Goal: Navigation & Orientation: Find specific page/section

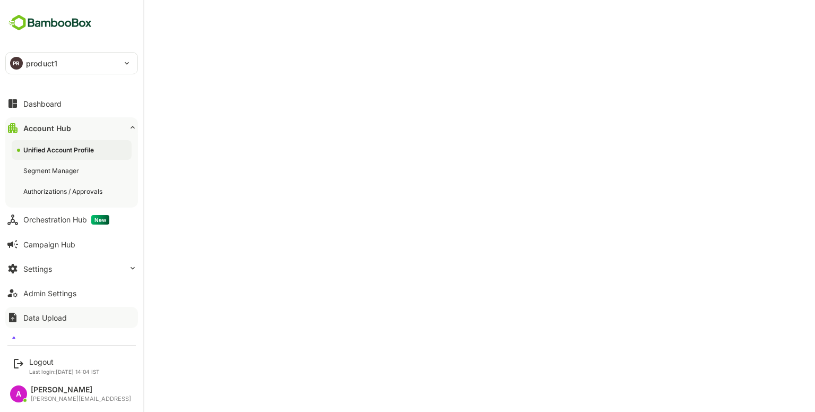
click at [52, 313] on div "Data Upload" at bounding box center [45, 317] width 44 height 9
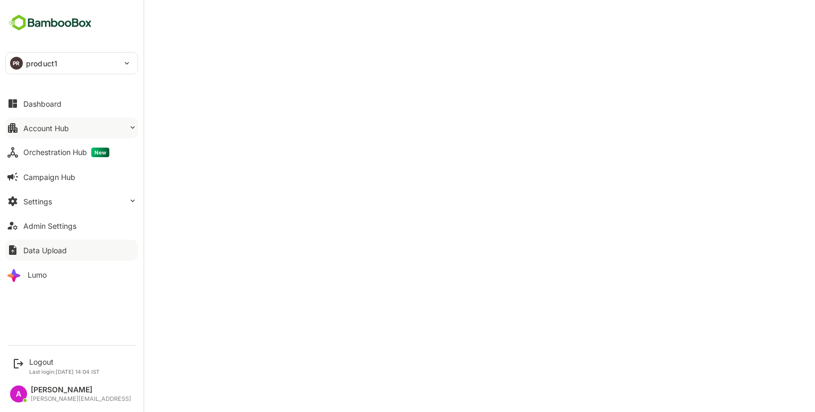
click at [55, 129] on div "Account Hub" at bounding box center [46, 128] width 46 height 9
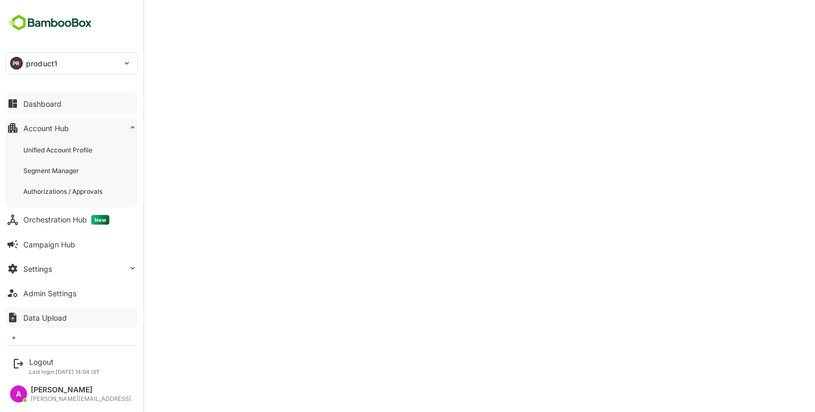
click at [39, 106] on div "Dashboard" at bounding box center [42, 103] width 38 height 9
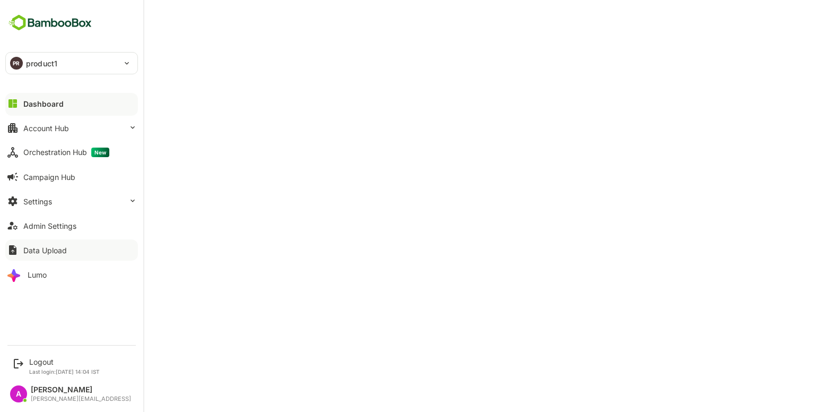
click at [26, 107] on div "Dashboard" at bounding box center [43, 103] width 40 height 9
click at [73, 133] on button "Account Hub" at bounding box center [71, 127] width 133 height 21
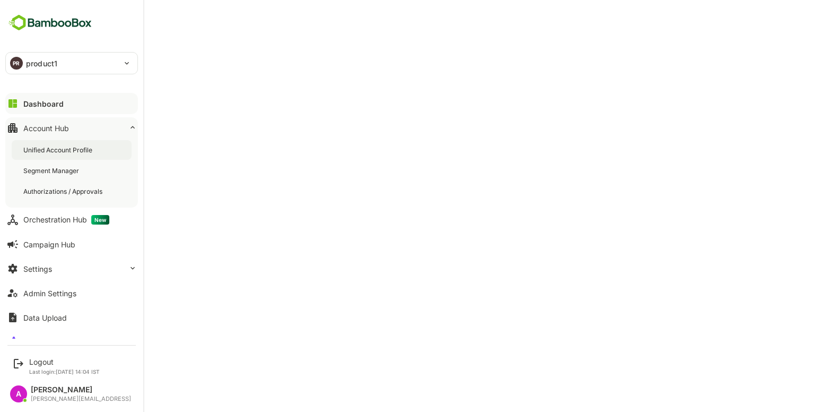
click at [71, 149] on div "Unified Account Profile" at bounding box center [58, 149] width 71 height 9
click at [68, 284] on button "Admin Settings" at bounding box center [71, 292] width 133 height 21
click at [51, 101] on div "Dashboard" at bounding box center [42, 103] width 38 height 9
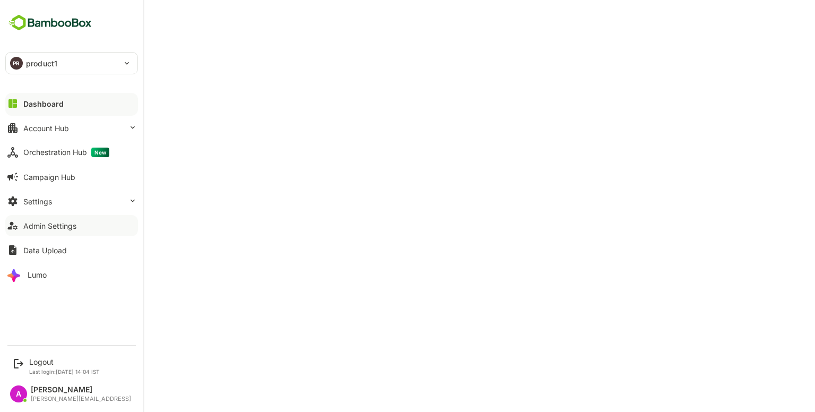
click at [45, 231] on button "Admin Settings" at bounding box center [71, 225] width 133 height 21
click at [49, 109] on button "Dashboard" at bounding box center [71, 103] width 133 height 21
click at [66, 136] on button "Account Hub" at bounding box center [71, 127] width 133 height 21
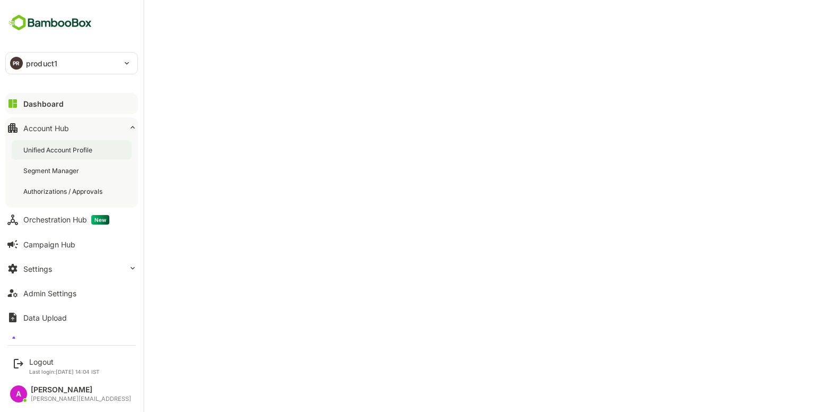
click at [75, 152] on div "Unified Account Profile" at bounding box center [58, 149] width 71 height 9
click at [34, 106] on div "Dashboard" at bounding box center [42, 103] width 38 height 9
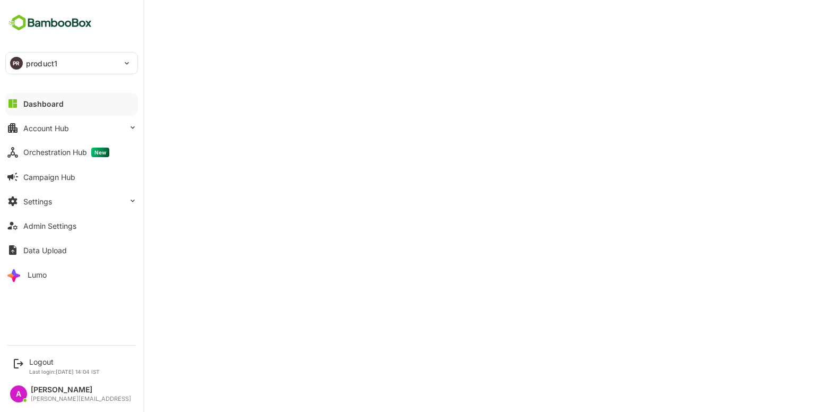
click at [53, 107] on div "Dashboard" at bounding box center [43, 103] width 40 height 9
click at [48, 269] on button "Lumo" at bounding box center [71, 274] width 133 height 21
click at [64, 98] on button "Dashboard" at bounding box center [71, 103] width 133 height 21
click at [28, 124] on div "Account Hub" at bounding box center [46, 128] width 46 height 9
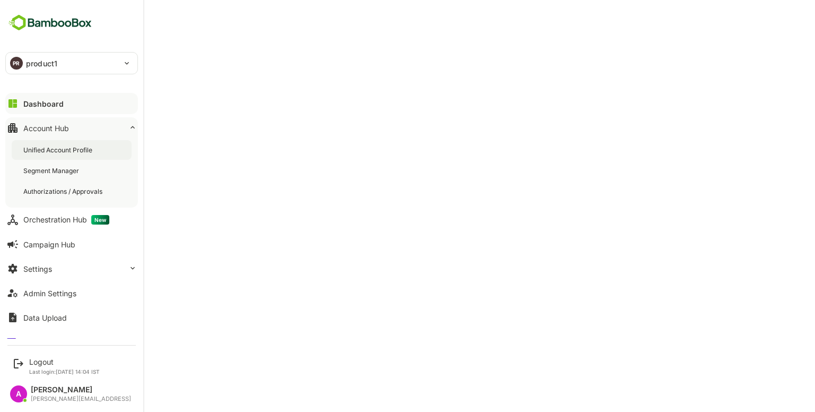
click at [51, 150] on div "Unified Account Profile" at bounding box center [58, 149] width 71 height 9
click at [62, 107] on button "Dashboard" at bounding box center [71, 103] width 133 height 21
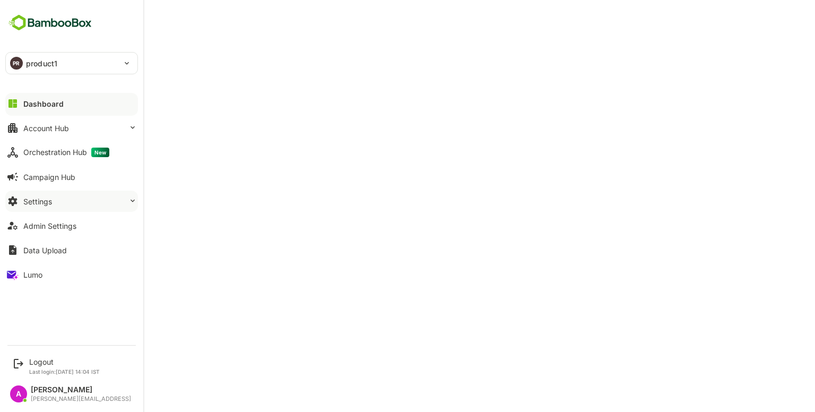
click at [79, 204] on button "Settings" at bounding box center [71, 201] width 133 height 21
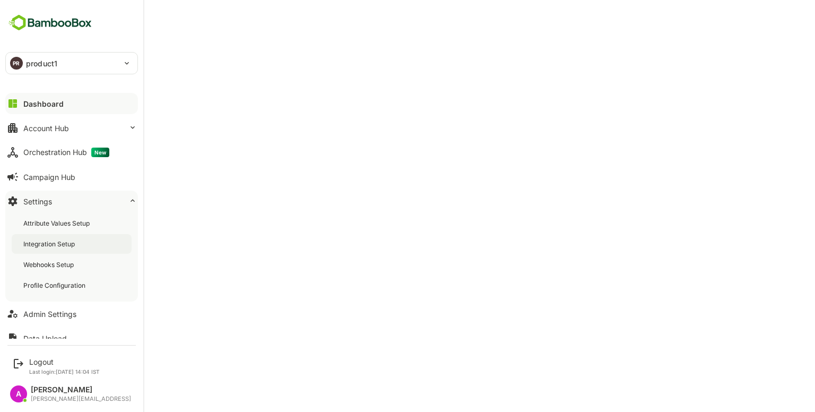
click at [56, 242] on div "Integration Setup" at bounding box center [50, 243] width 54 height 9
click at [34, 102] on div "Dashboard" at bounding box center [42, 103] width 38 height 9
